Goal: Task Accomplishment & Management: Manage account settings

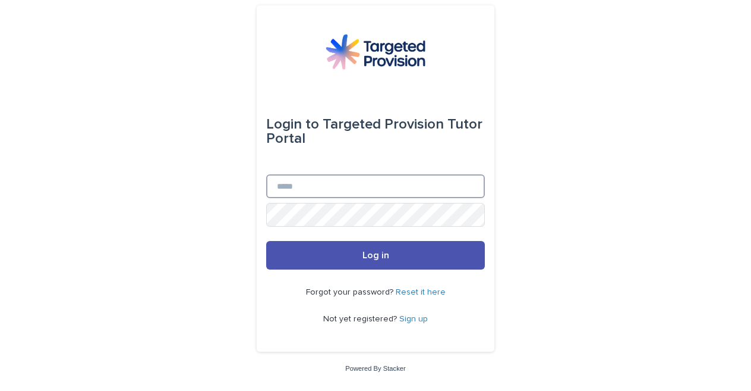
click at [333, 178] on input "Email" at bounding box center [375, 186] width 219 height 24
type input "**********"
click at [266, 241] on button "Log in" at bounding box center [375, 255] width 219 height 29
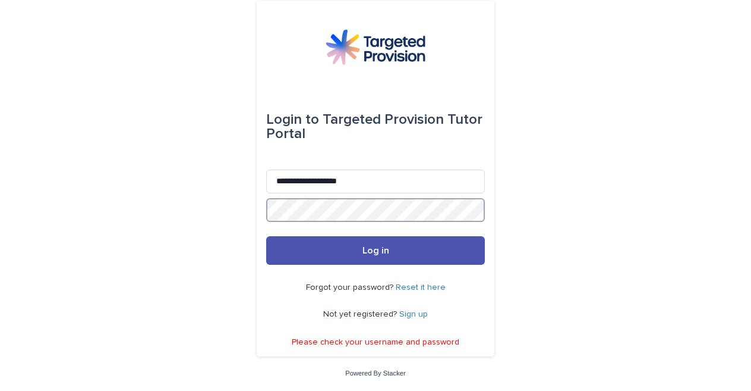
click at [266, 236] on button "Log in" at bounding box center [375, 250] width 219 height 29
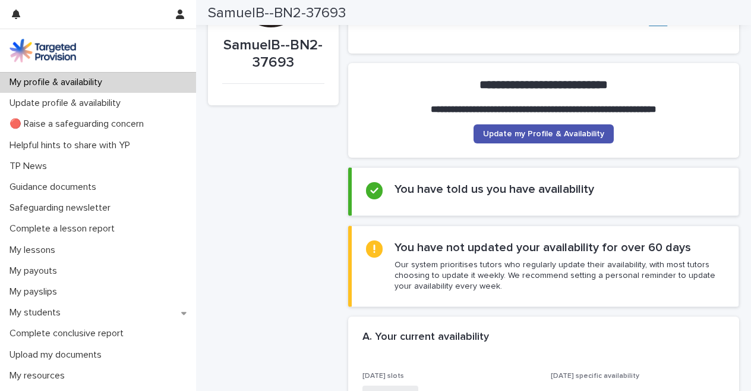
scroll to position [92, 0]
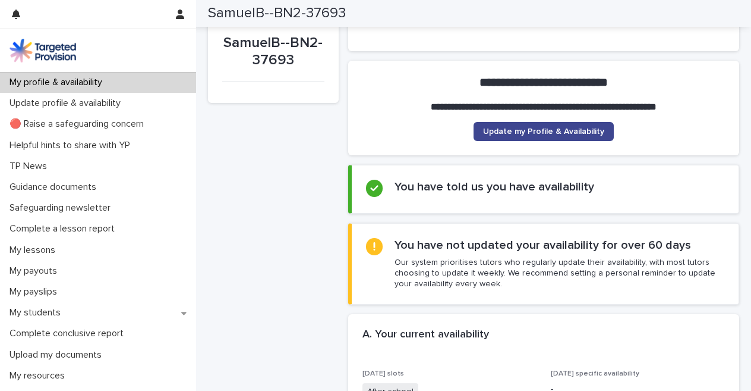
click at [517, 134] on span "Update my Profile & Availability" at bounding box center [543, 131] width 121 height 8
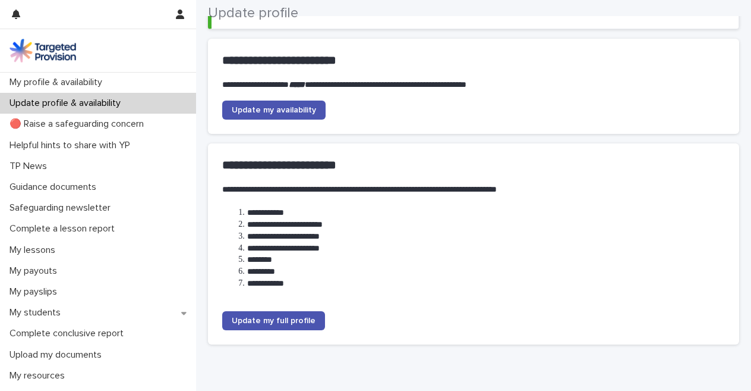
scroll to position [136, 0]
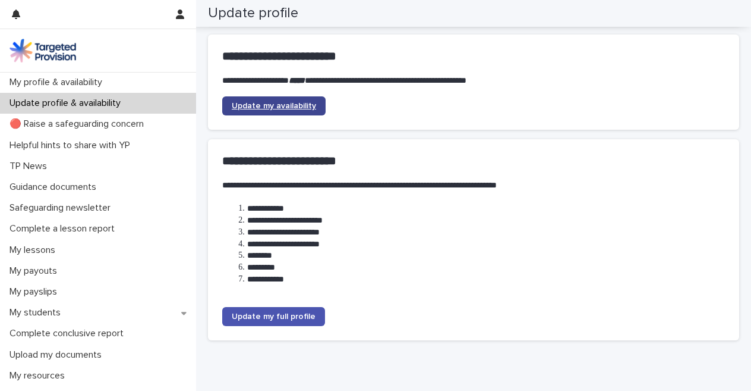
click at [287, 102] on span "Update my availability" at bounding box center [274, 106] width 84 height 8
